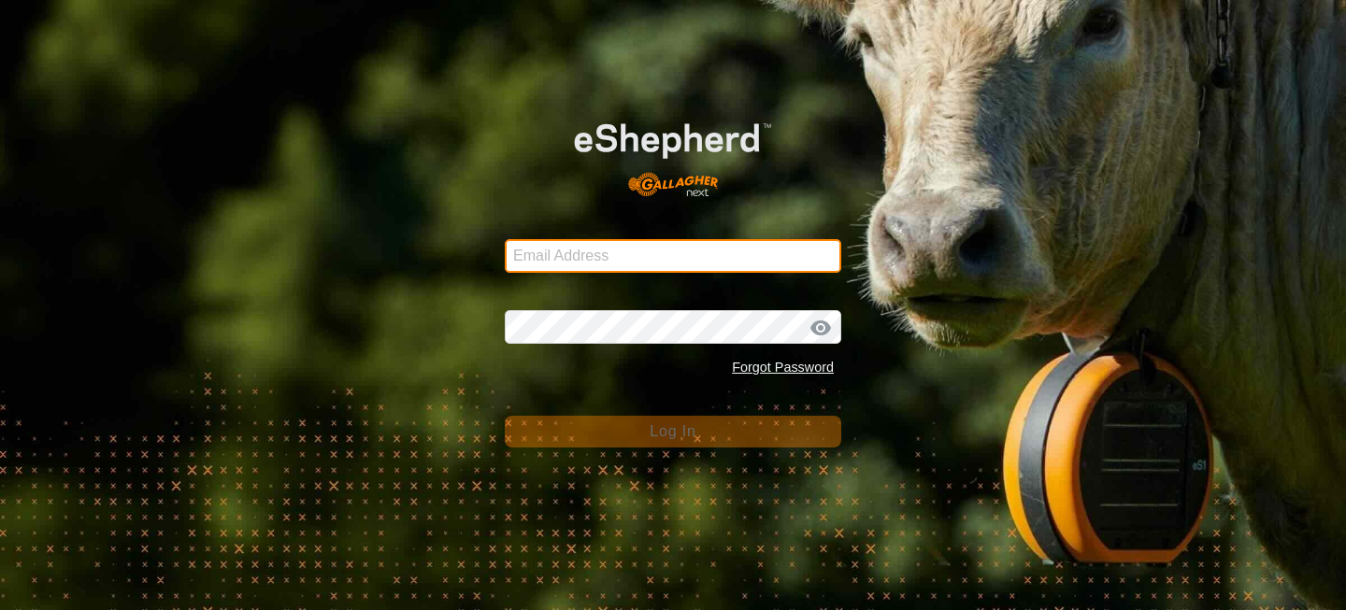
click at [577, 248] on input "Email Address" at bounding box center [673, 256] width 337 height 34
type input "calvinstickel16@gmail.com"
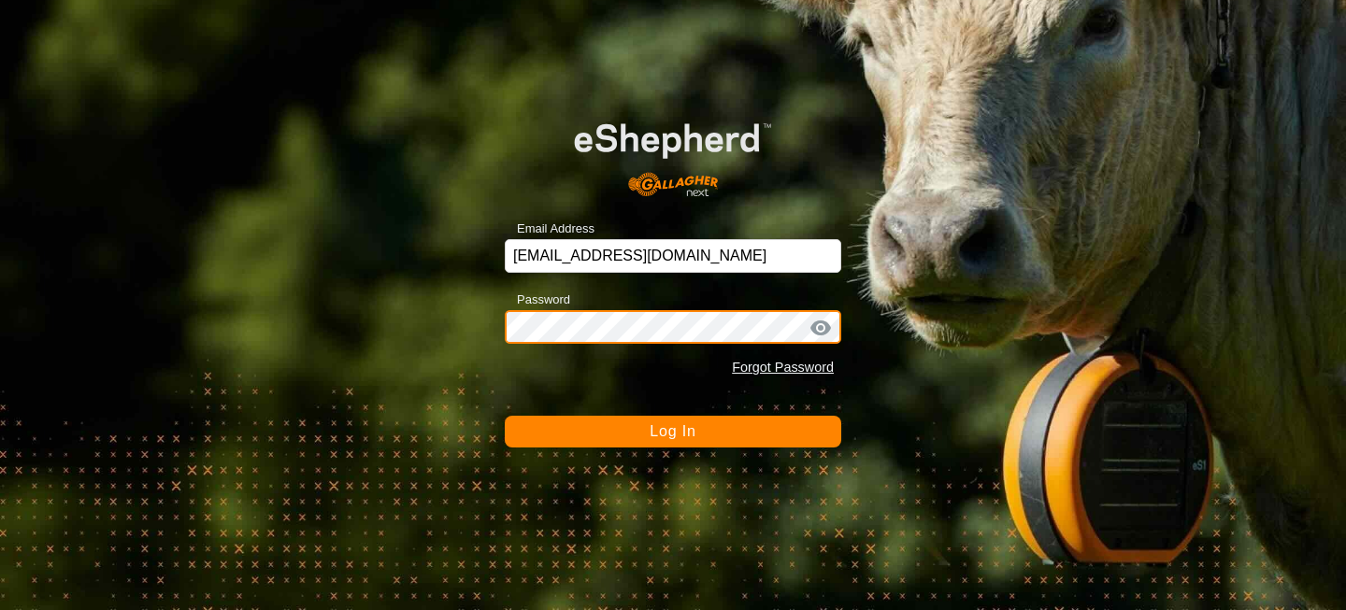
click at [505, 416] on button "Log In" at bounding box center [673, 432] width 337 height 32
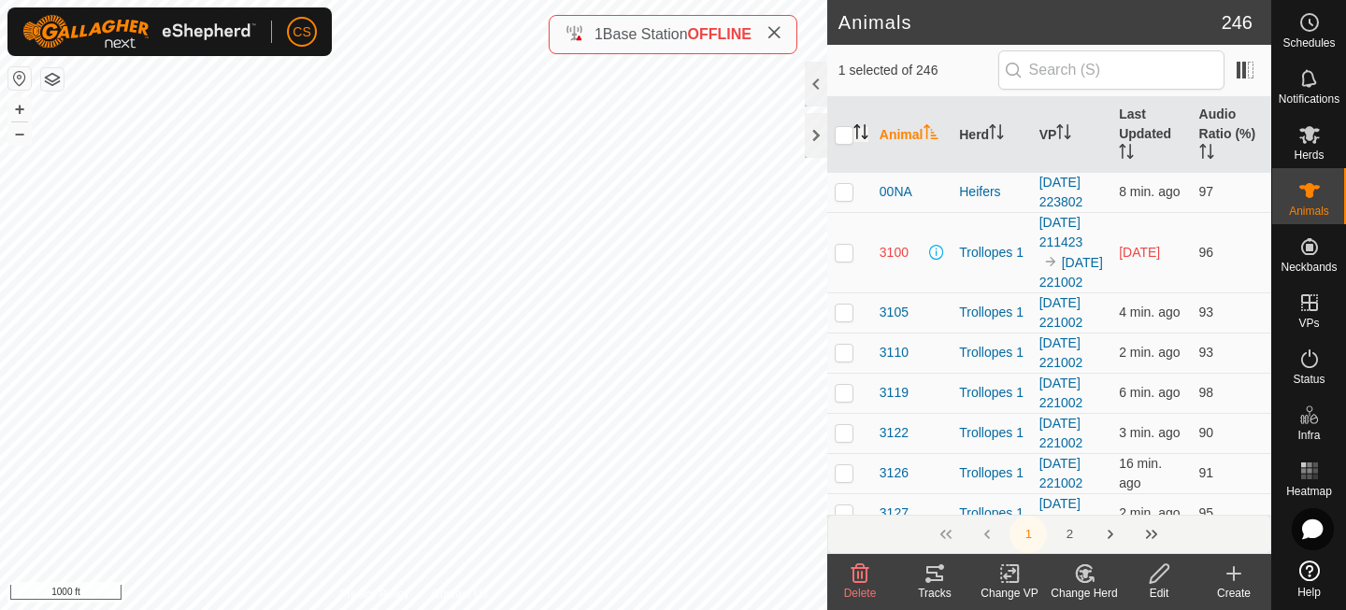
click at [863, 131] on icon "Activate to sort" at bounding box center [861, 131] width 15 height 15
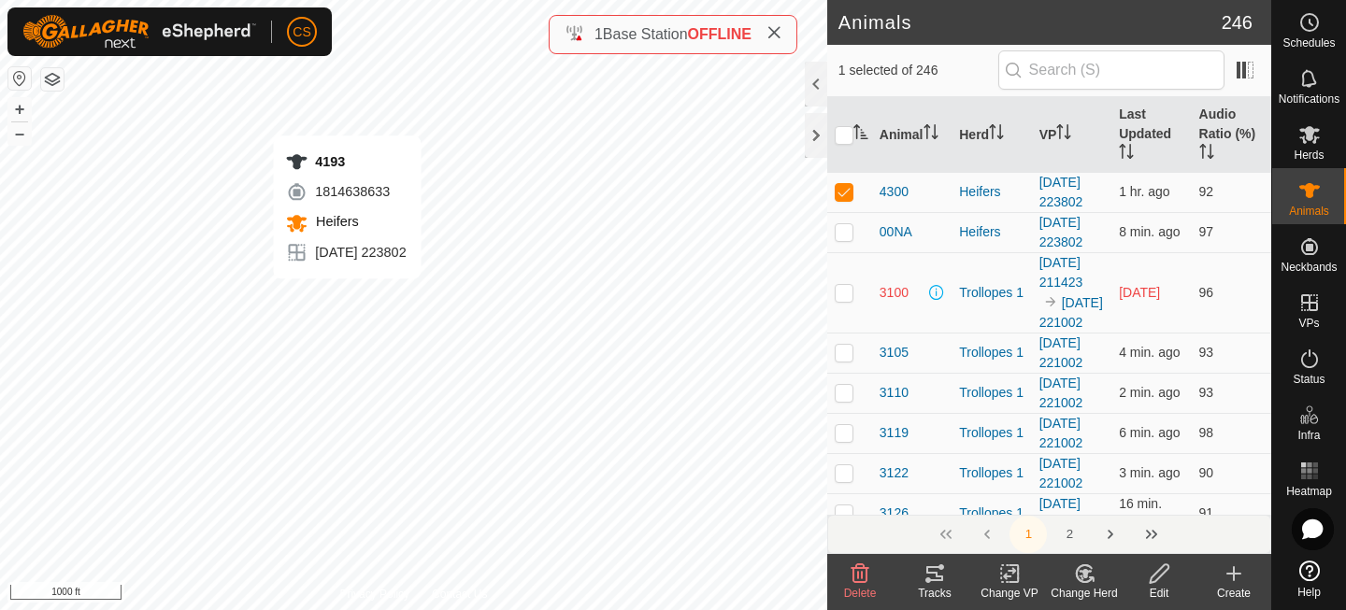
checkbox input "true"
checkbox input "false"
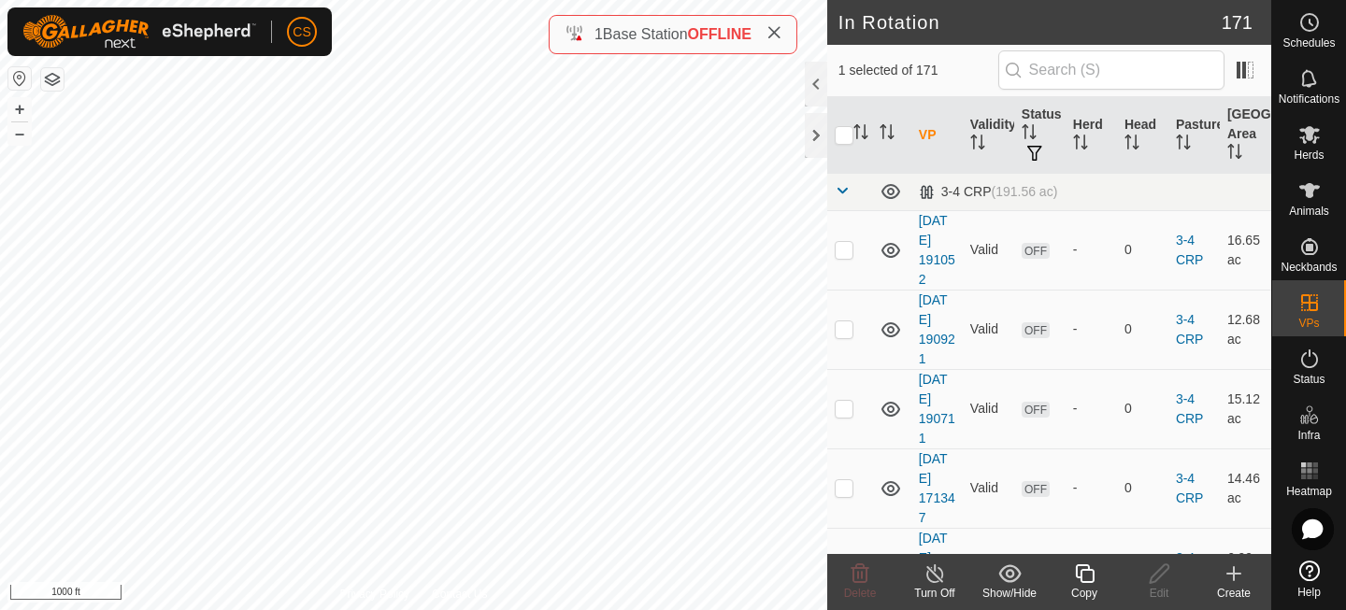
checkbox input "true"
checkbox input "false"
checkbox input "true"
checkbox input "false"
checkbox input "true"
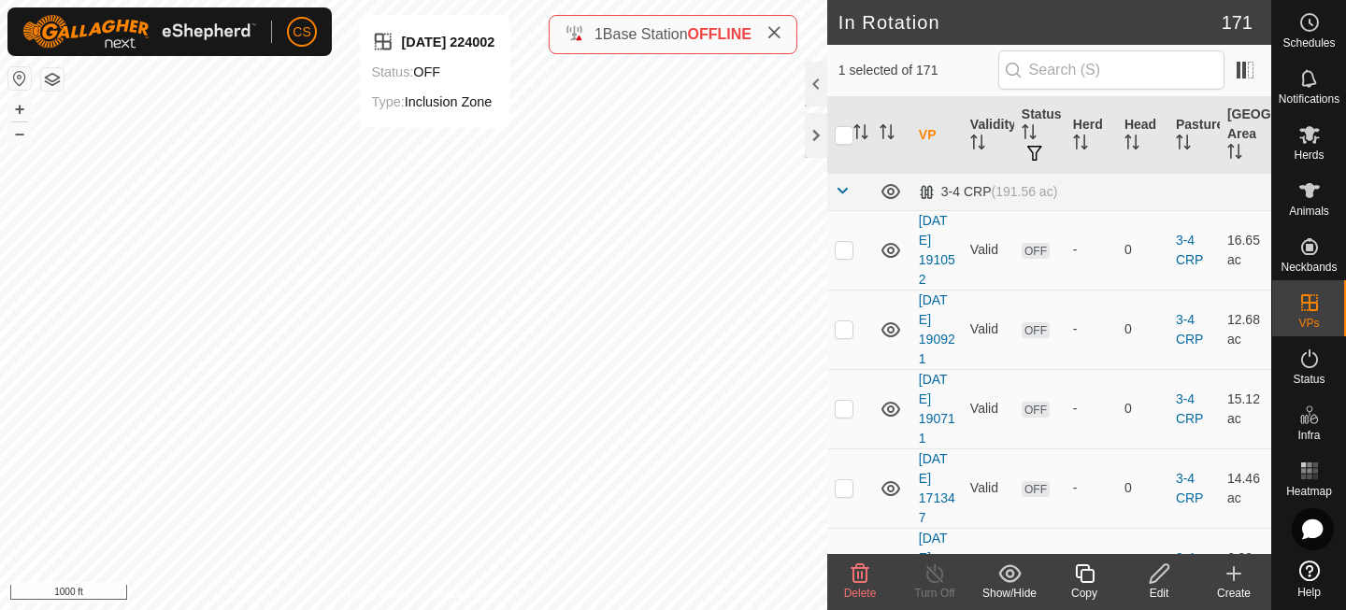
checkbox input "false"
checkbox input "true"
checkbox input "false"
checkbox input "true"
checkbox input "false"
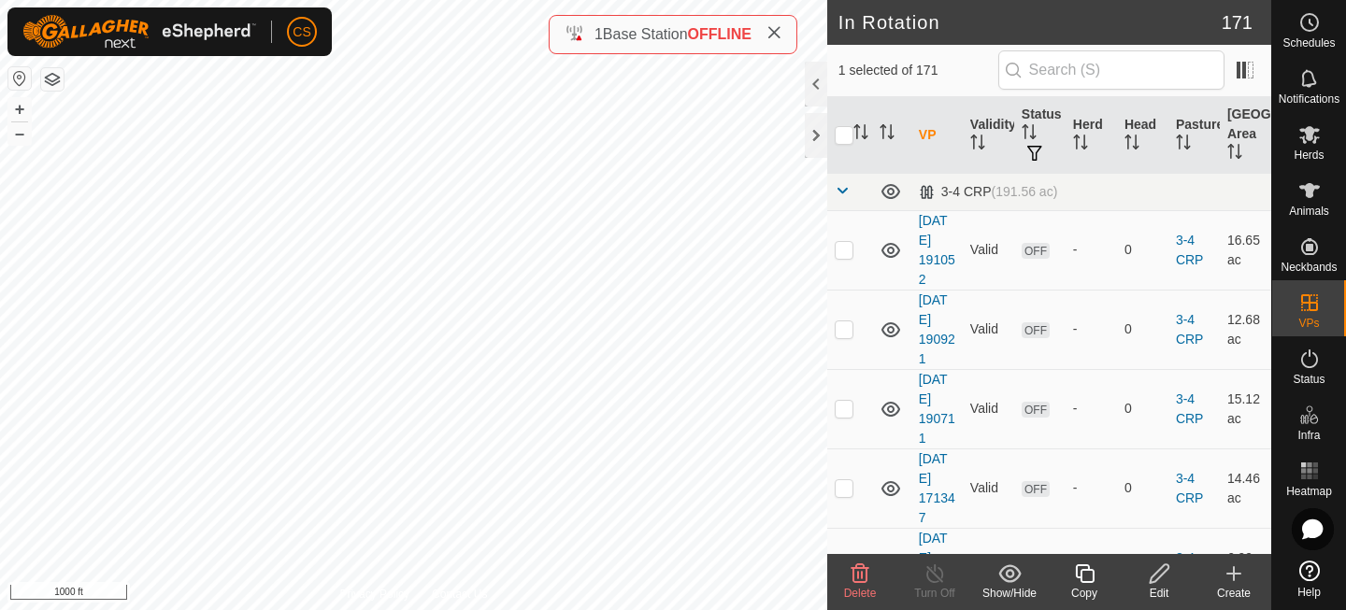
checkbox input "true"
checkbox input "false"
checkbox input "true"
checkbox input "false"
checkbox input "true"
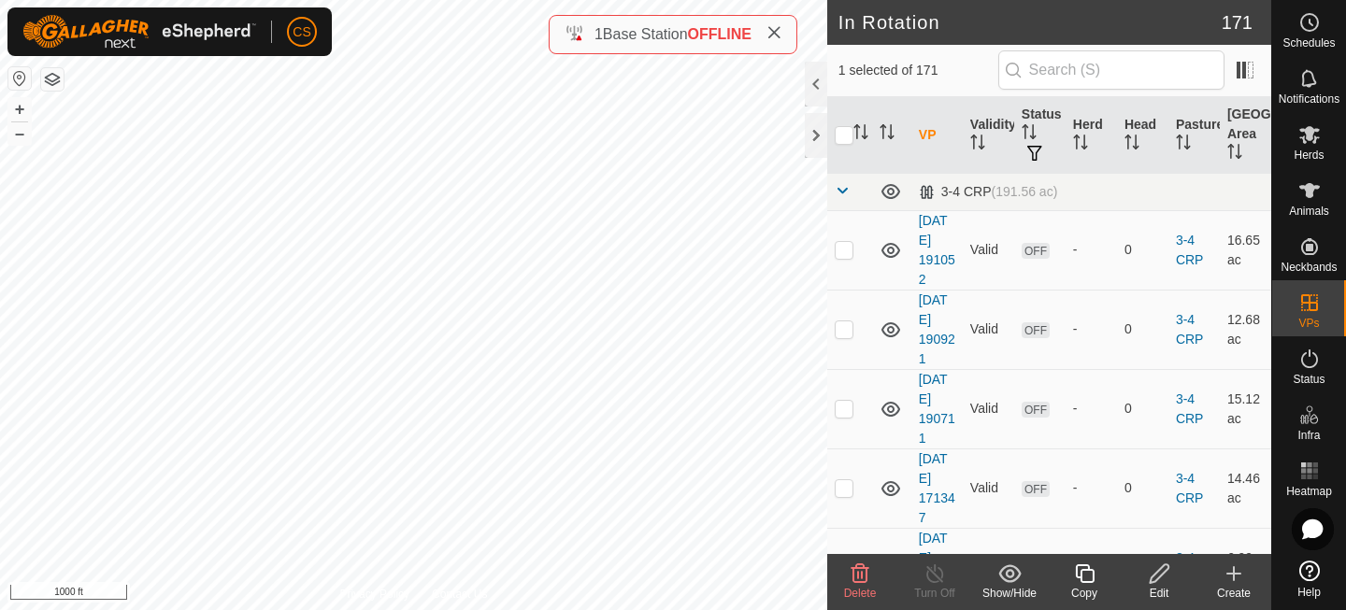
checkbox input "false"
checkbox input "true"
checkbox input "false"
checkbox input "true"
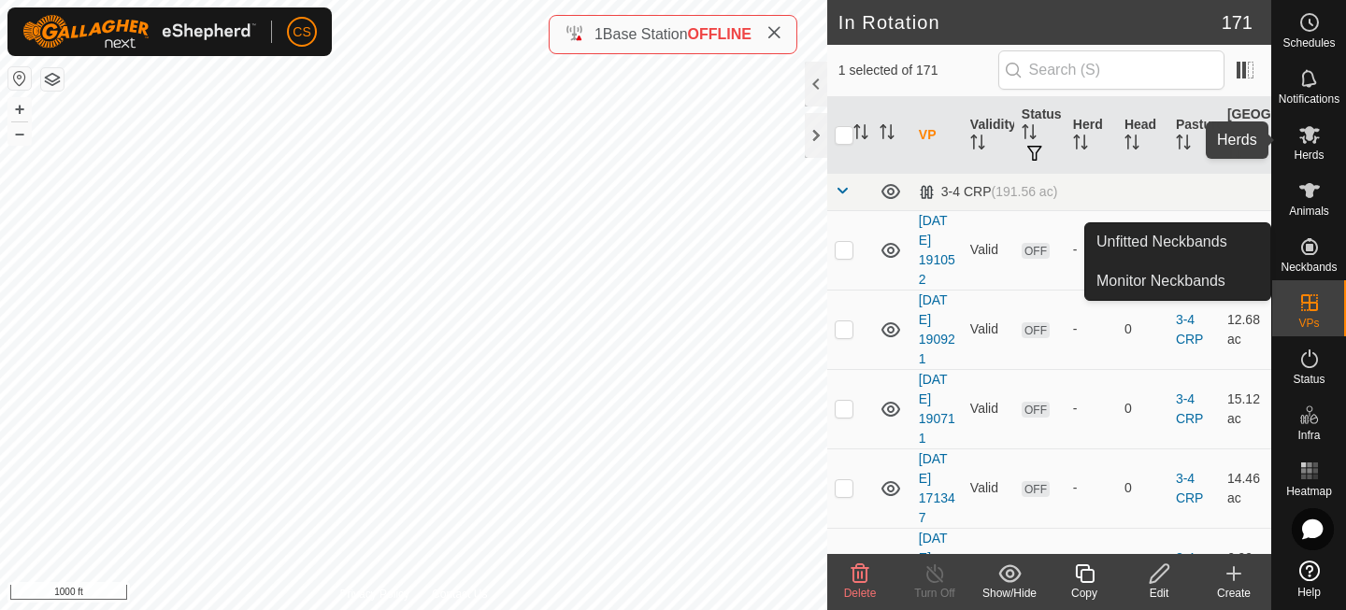
click at [1310, 142] on icon at bounding box center [1310, 134] width 22 height 22
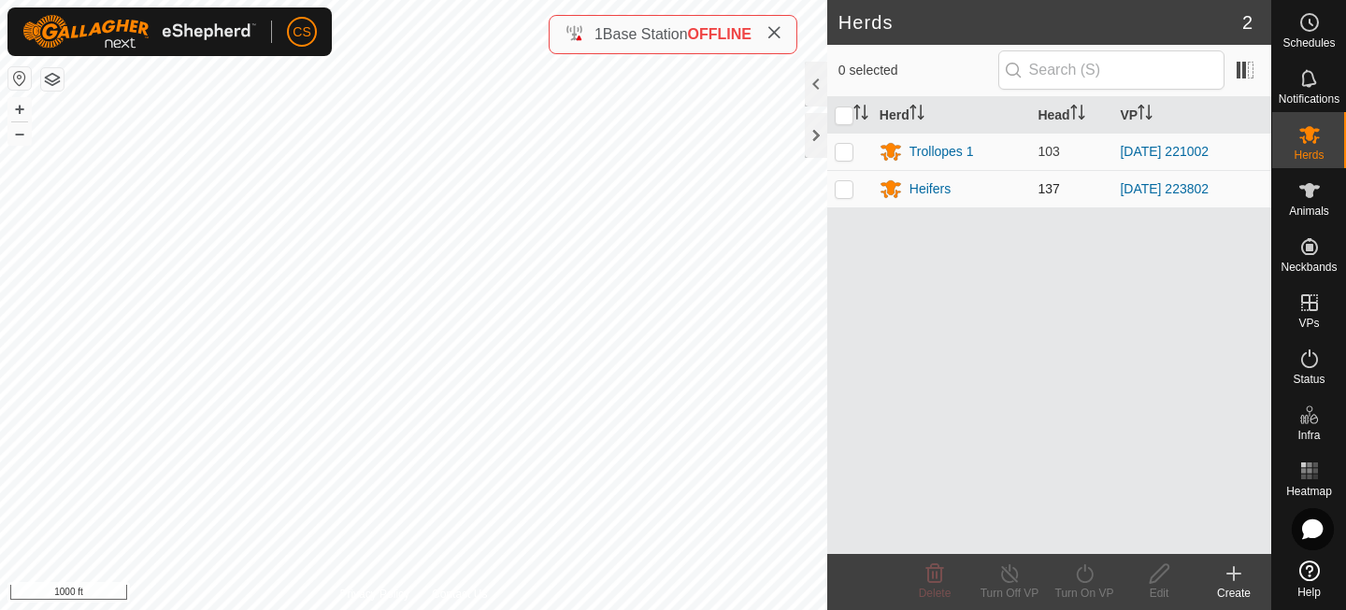
click at [850, 192] on p-checkbox at bounding box center [844, 188] width 19 height 15
checkbox input "true"
click at [1087, 580] on icon at bounding box center [1084, 574] width 23 height 22
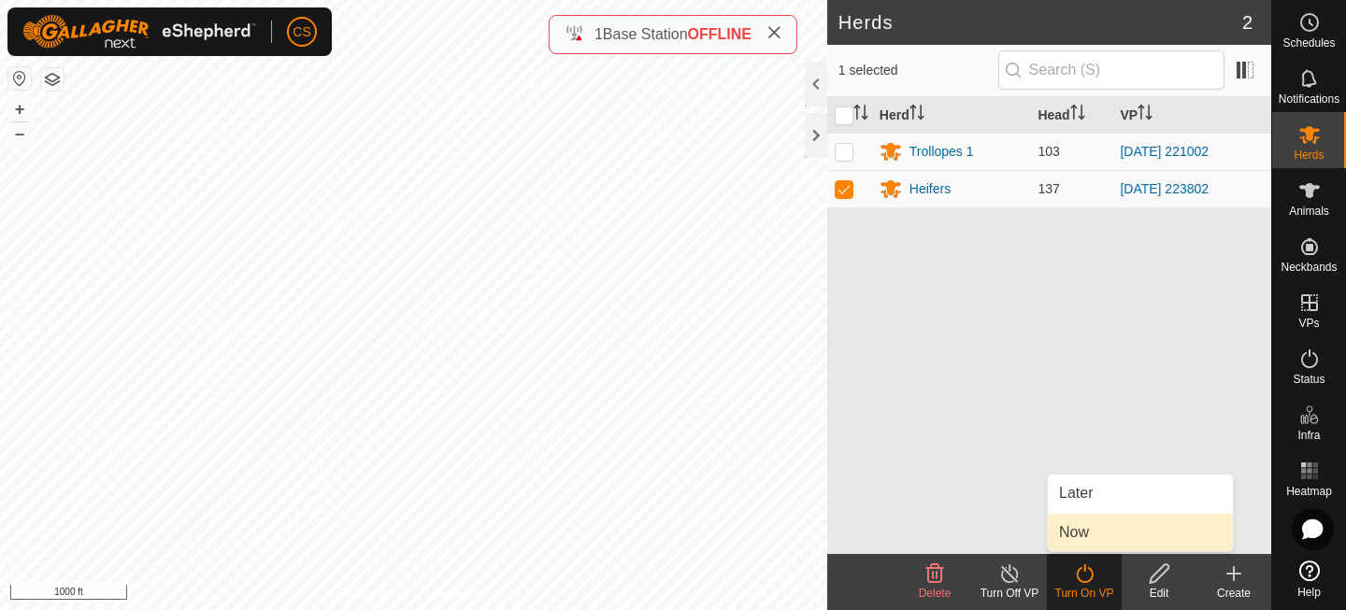
click at [1083, 540] on link "Now" at bounding box center [1140, 532] width 185 height 37
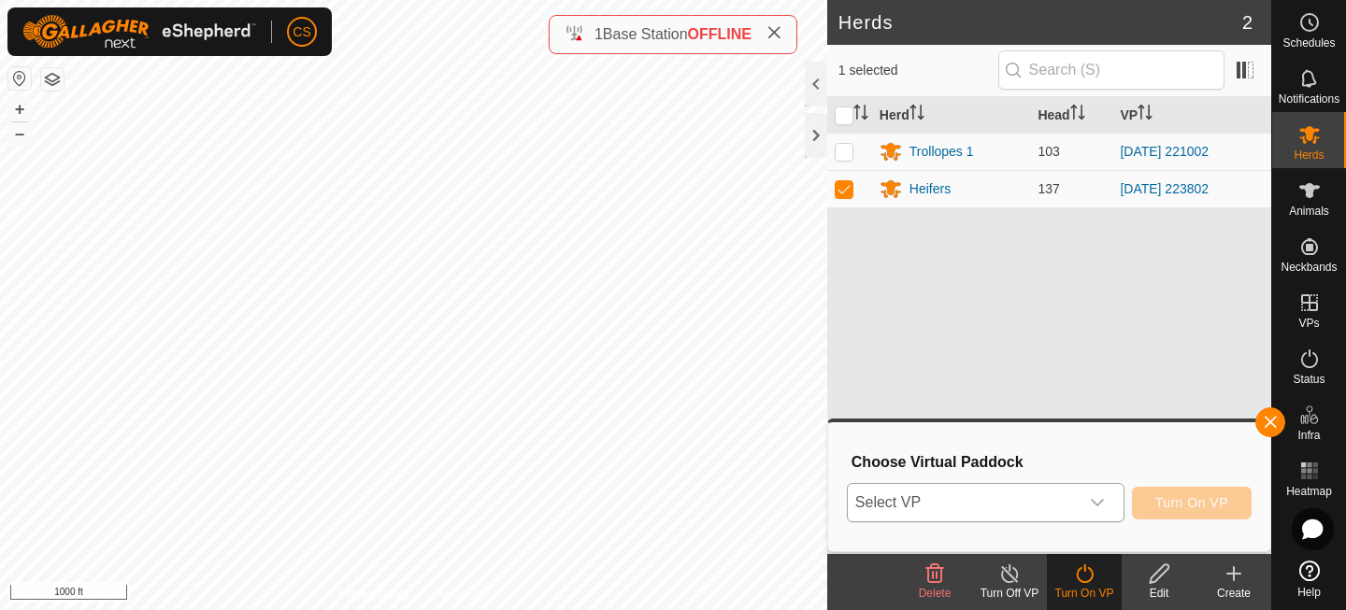
click at [1040, 508] on span "Select VP" at bounding box center [963, 502] width 231 height 37
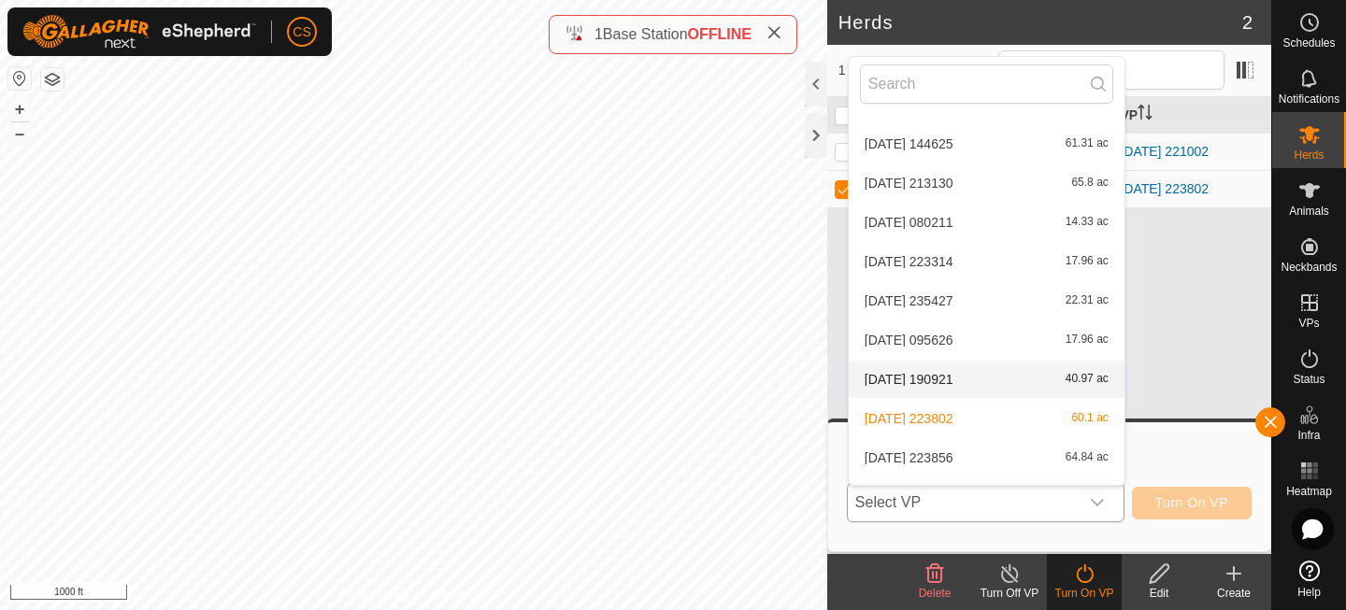
scroll to position [4479, 0]
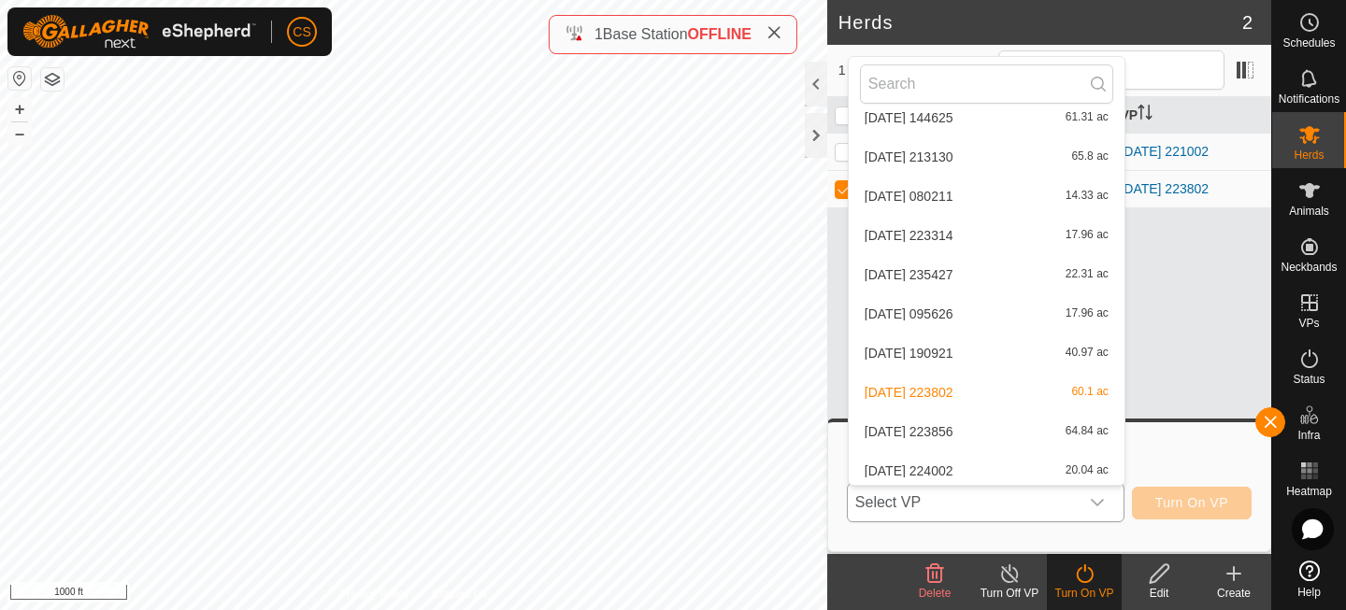
click at [936, 428] on li "2025-08-05 223856 64.84 ac" at bounding box center [987, 431] width 276 height 37
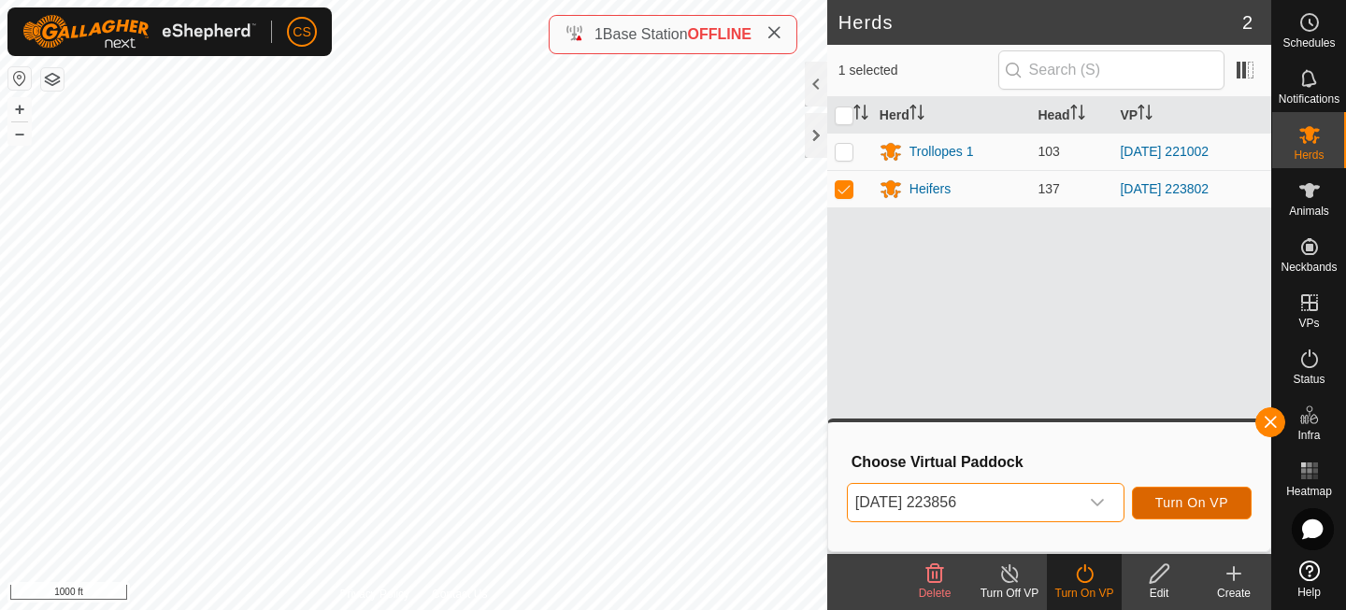
click at [1162, 509] on span "Turn On VP" at bounding box center [1191, 502] width 73 height 15
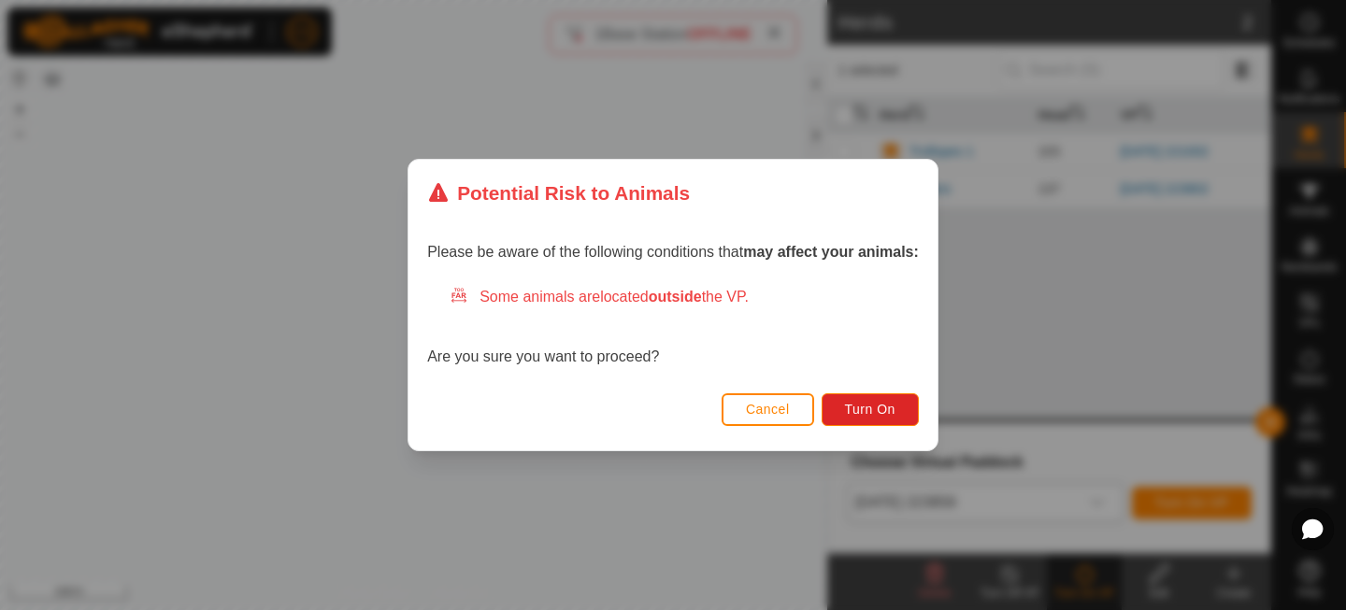
click at [886, 389] on div "Cancel Turn On" at bounding box center [673, 419] width 529 height 64
click at [888, 411] on span "Turn On" at bounding box center [870, 409] width 50 height 15
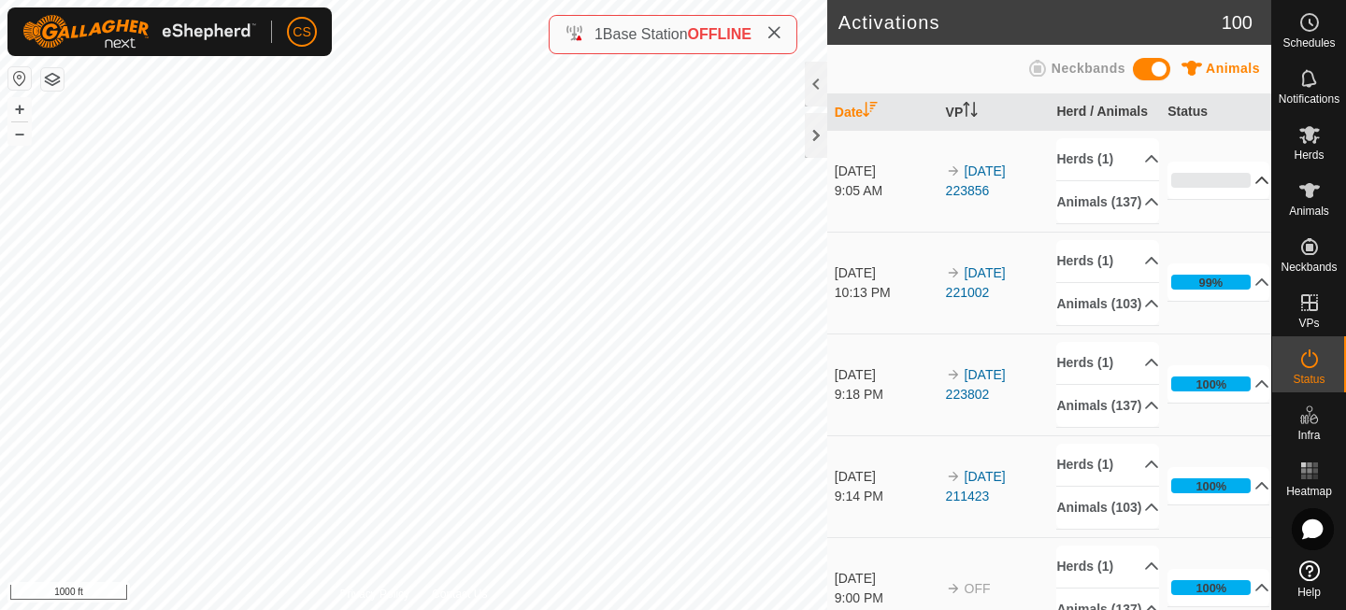
click at [1223, 197] on p-accordion-header "0%" at bounding box center [1219, 180] width 102 height 37
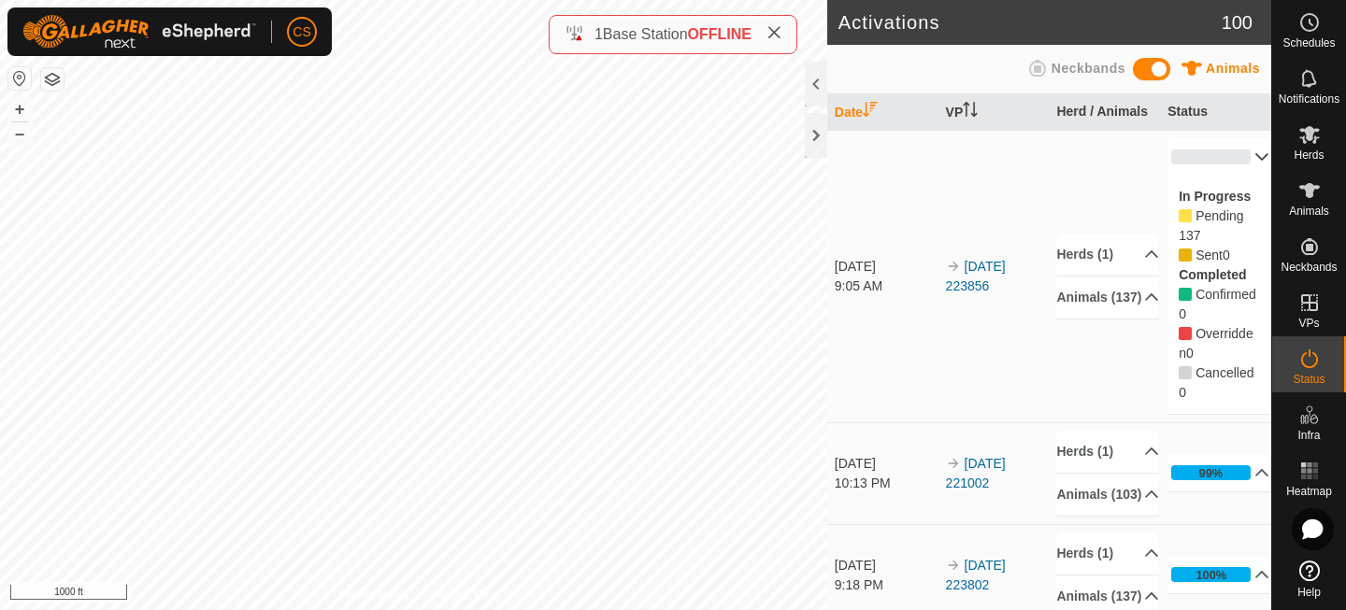
click at [1215, 152] on div "0%" at bounding box center [1210, 157] width 79 height 15
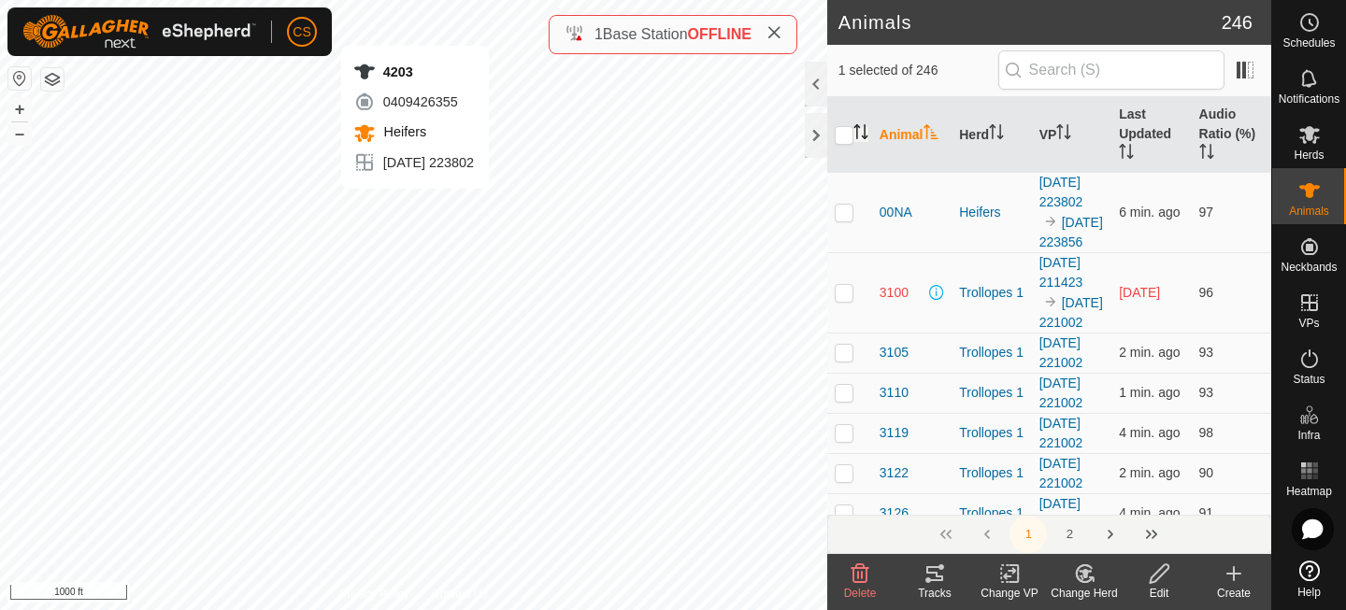
click at [862, 134] on icon "Activate to sort" at bounding box center [861, 131] width 15 height 15
